Goal: Task Accomplishment & Management: Manage account settings

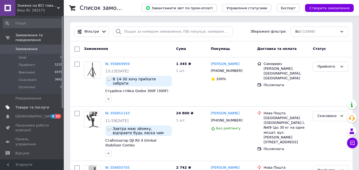
click at [34, 105] on span "Товари та послуги" at bounding box center [32, 107] width 34 height 5
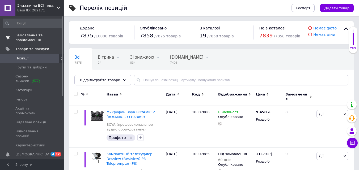
click at [37, 40] on span "Замовлення та повідомлення" at bounding box center [32, 38] width 34 height 10
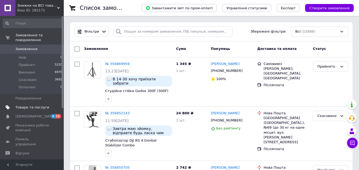
click at [36, 103] on link "Товари та послуги" at bounding box center [32, 107] width 65 height 9
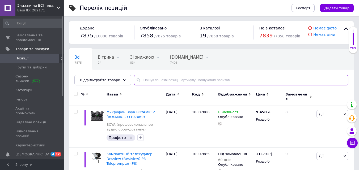
click at [146, 83] on input "text" at bounding box center [241, 80] width 214 height 11
paste input "Godox Litemons LA150D Daylight"
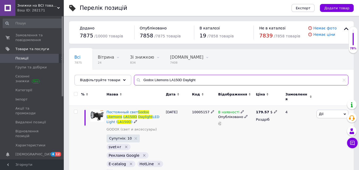
type input "Godox Litemons LA150D Daylight"
click at [241, 112] on icon at bounding box center [242, 111] width 3 height 3
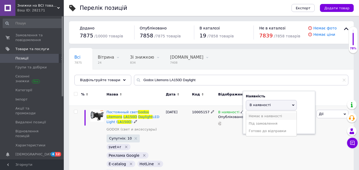
click at [257, 115] on li "Немає в наявності" at bounding box center [271, 116] width 50 height 7
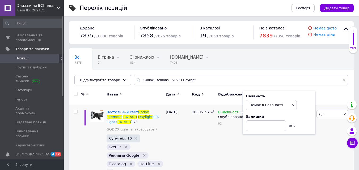
click at [206, 140] on div "10005157" at bounding box center [203, 144] width 26 height 76
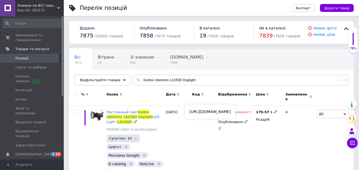
click at [220, 127] on use at bounding box center [220, 129] width 4 height 4
click at [127, 112] on span "Постоянный свет" at bounding box center [121, 112] width 31 height 4
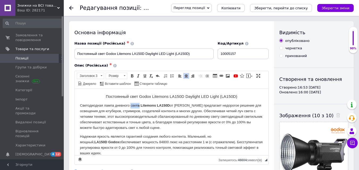
drag, startPoint x: 131, startPoint y: 106, endPoint x: 140, endPoint y: 106, distance: 8.5
click at [140, 106] on p "Светодиодная лампа дневного све та Litemons LA150D от Godox предлагает недорого…" at bounding box center [171, 117] width 183 height 28
click at [132, 76] on span at bounding box center [132, 76] width 4 height 4
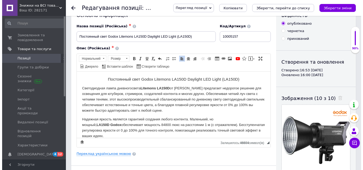
scroll to position [27, 0]
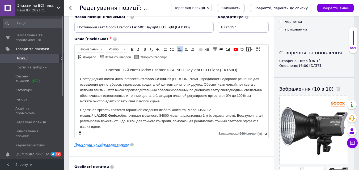
click at [104, 143] on link "Переклад українською мовою" at bounding box center [101, 145] width 54 height 4
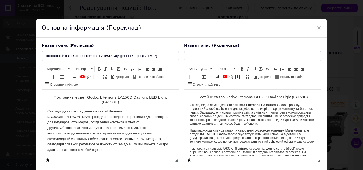
type input "Постійне світло Godox Litemons LA150D Daylight Light (LA150D)"
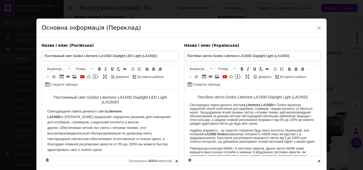
scroll to position [0, 0]
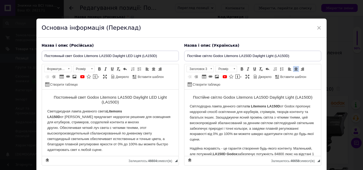
click at [248, 106] on strong "та Litemons LA150D" at bounding box center [263, 106] width 34 height 4
click at [247, 112] on p "Світлодіодна лампа денного світла Litemons LA150D от Godox пропонує недорогий с…" at bounding box center [252, 123] width 126 height 39
click at [248, 78] on span at bounding box center [247, 77] width 4 height 4
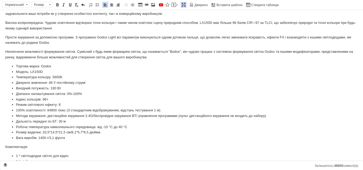
scroll to position [80, 0]
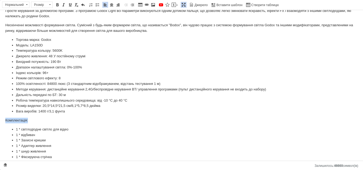
drag, startPoint x: 36, startPoint y: 121, endPoint x: 0, endPoint y: 121, distance: 36.4
drag, startPoint x: 55, startPoint y: 5, endPoint x: 73, endPoint y: 36, distance: 36.9
click at [55, 5] on link "Жирний Сполучення клавіш Ctrl+B" at bounding box center [57, 5] width 6 height 6
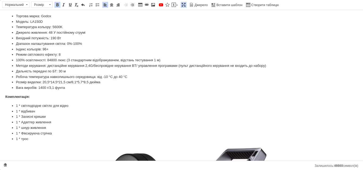
scroll to position [133, 0]
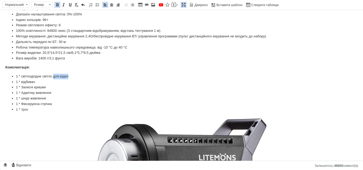
drag, startPoint x: 53, startPoint y: 78, endPoint x: 75, endPoint y: 77, distance: 22.3
click at [75, 77] on li "1 * світлодіодне світло для відео" at bounding box center [181, 77] width 331 height 6
click at [36, 60] on li "Вага виробів: 1400 г/3,1 фунта" at bounding box center [181, 59] width 331 height 6
click at [37, 60] on li "Вага : 1400 г/3,1 фунта" at bounding box center [181, 59] width 331 height 6
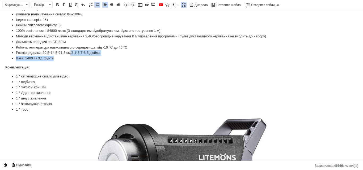
drag, startPoint x: 70, startPoint y: 53, endPoint x: 106, endPoint y: 56, distance: 36.2
click at [106, 56] on ul "Торгова марка: Godox Модель: LA150D Температура кольору: 5600K Джерело живлення…" at bounding box center [181, 22] width 352 height 77
click at [182, 4] on span at bounding box center [183, 5] width 4 height 4
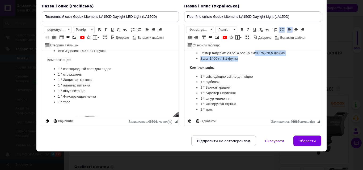
scroll to position [292, 0]
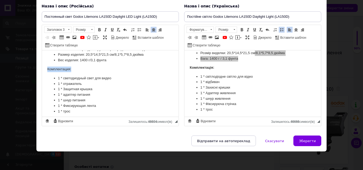
drag, startPoint x: 71, startPoint y: 65, endPoint x: 75, endPoint y: 115, distance: 50.3
click at [97, 31] on span at bounding box center [99, 30] width 4 height 4
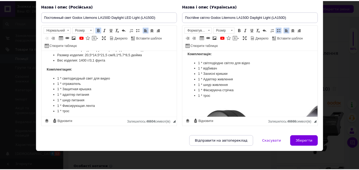
scroll to position [315, 0]
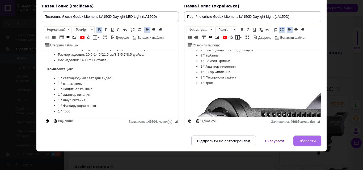
click at [297, 141] on button "Зберегти" at bounding box center [307, 141] width 28 height 11
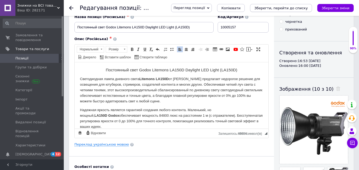
click at [282, 5] on button "Зберегти, перейти до списку" at bounding box center [281, 8] width 62 height 8
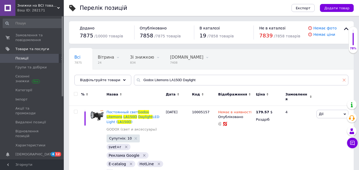
click at [343, 82] on icon at bounding box center [343, 80] width 3 height 3
